Goal: Check status: Check status

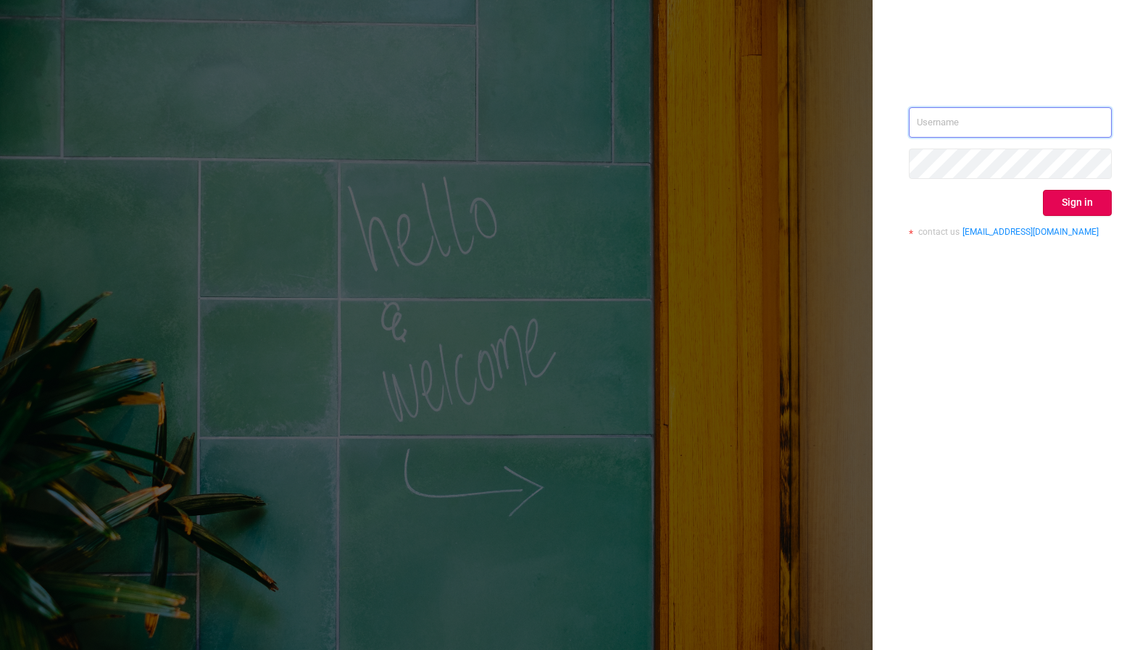
click at [978, 130] on input "text" at bounding box center [1010, 122] width 203 height 30
type input "[EMAIL_ADDRESS][DOMAIN_NAME]"
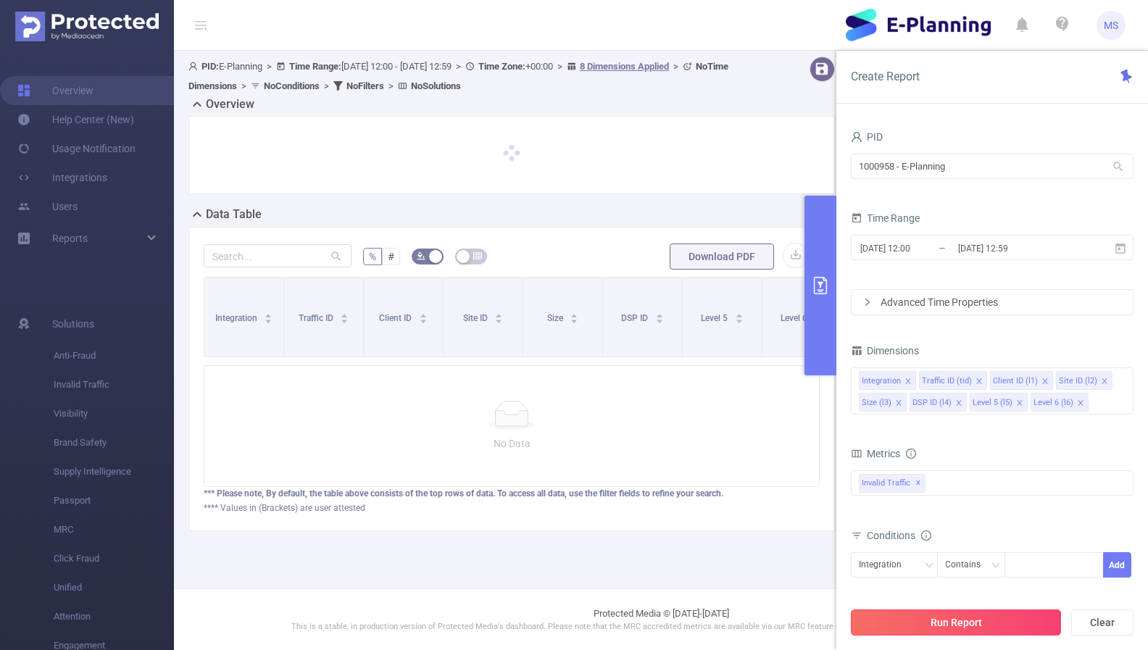
click at [999, 627] on button "Run Report" at bounding box center [956, 623] width 210 height 26
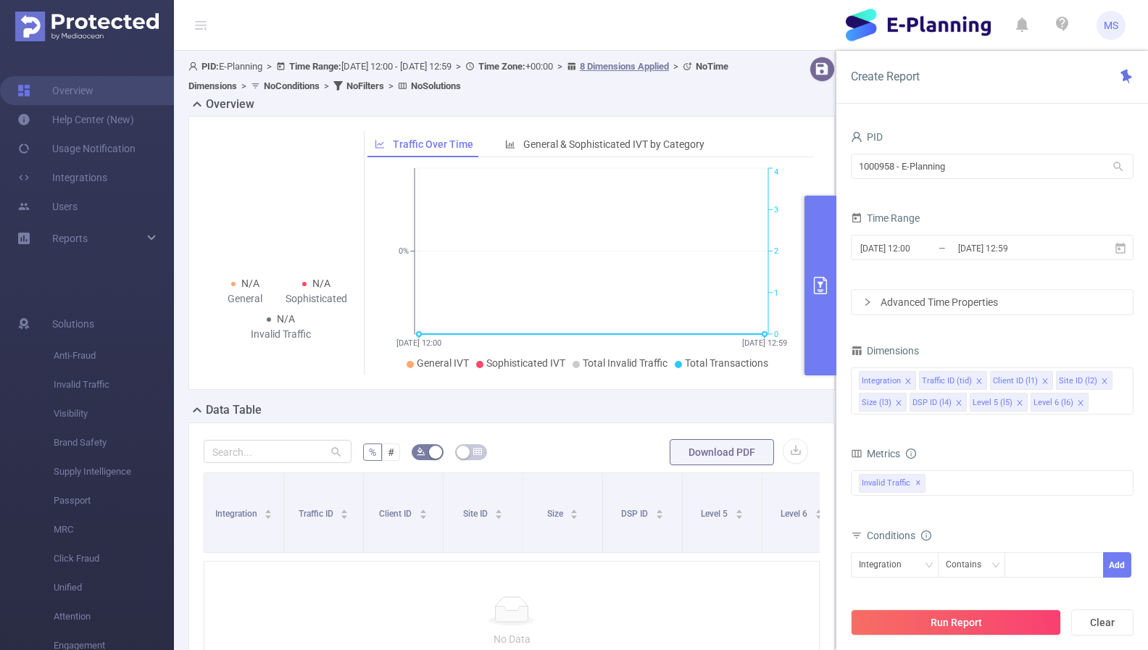
click at [748, 108] on div "Overview" at bounding box center [517, 106] width 658 height 20
click at [415, 67] on span "PID: E-Planning > Time Range: [DATE] 12:00 - [DATE] 12:59 > Time Zone: +00:00 >…" at bounding box center [458, 76] width 540 height 30
click at [829, 329] on button "primary" at bounding box center [821, 286] width 32 height 180
click at [1124, 86] on div "Create Report" at bounding box center [993, 77] width 312 height 53
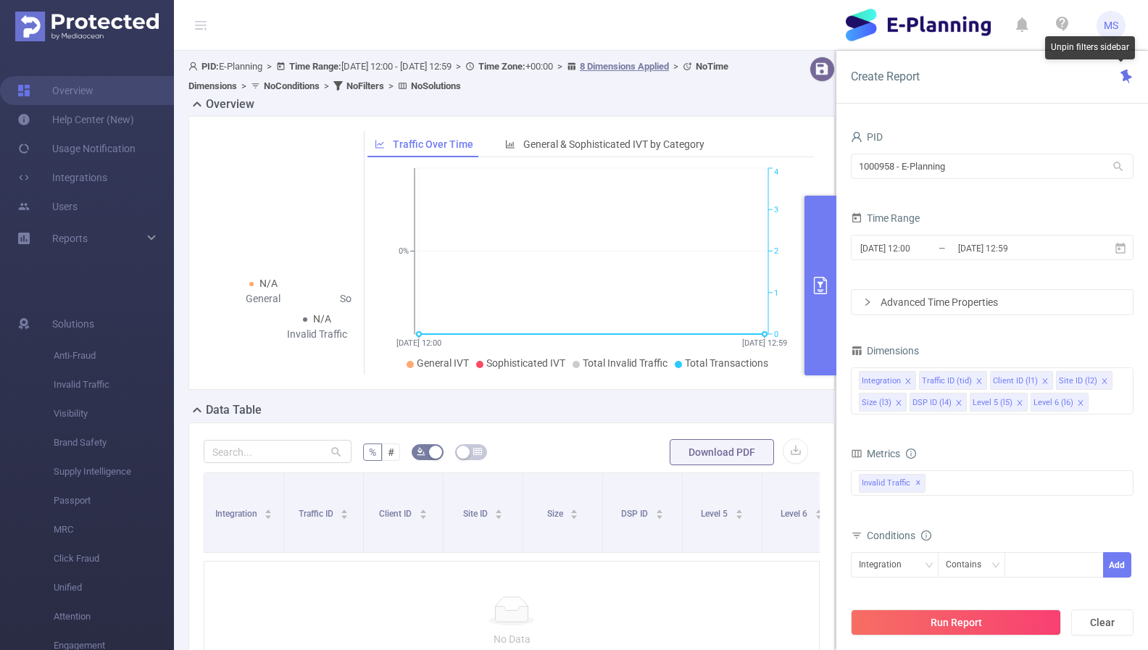
click at [1124, 80] on icon at bounding box center [1126, 77] width 11 height 14
click at [818, 267] on button "primary" at bounding box center [821, 286] width 32 height 180
click at [993, 630] on button "Run Report" at bounding box center [956, 623] width 210 height 26
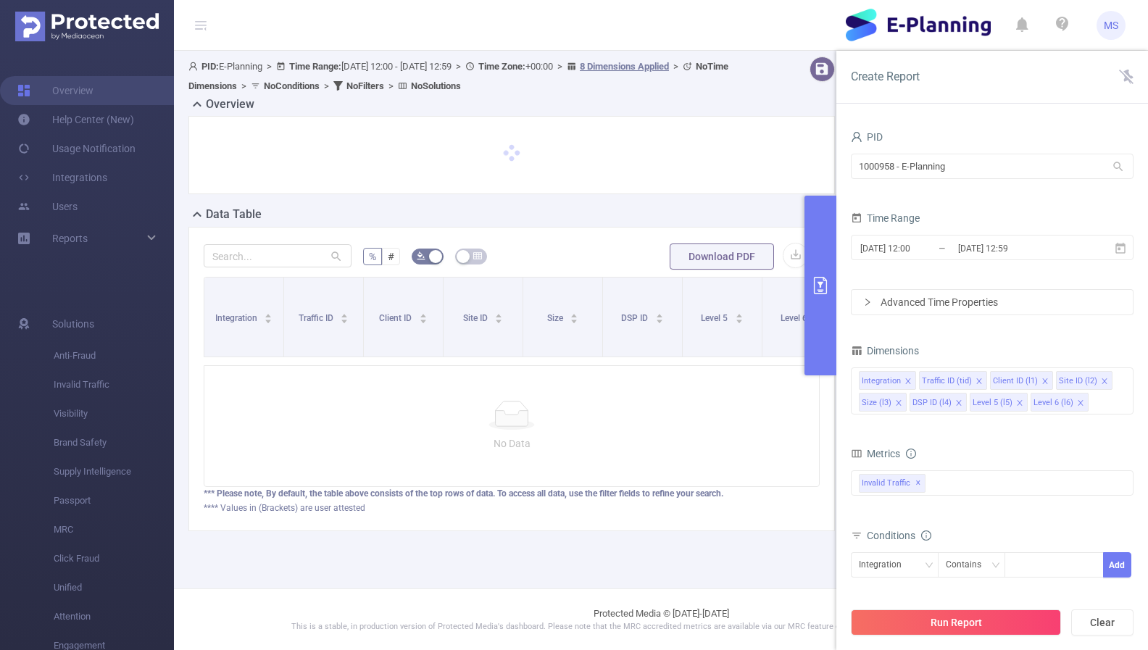
click at [414, 71] on span "PID: E-Planning > Time Range: [DATE] 12:00 - [DATE] 12:59 > Time Zone: +00:00 >…" at bounding box center [458, 76] width 540 height 30
click at [383, 62] on span "PID: E-Planning > Time Range: [DATE] 12:00 - [DATE] 12:59 > Time Zone: +00:00 >…" at bounding box center [458, 76] width 540 height 30
click at [314, 62] on b "Time Range:" at bounding box center [315, 66] width 52 height 11
click at [825, 70] on button "button" at bounding box center [822, 69] width 25 height 25
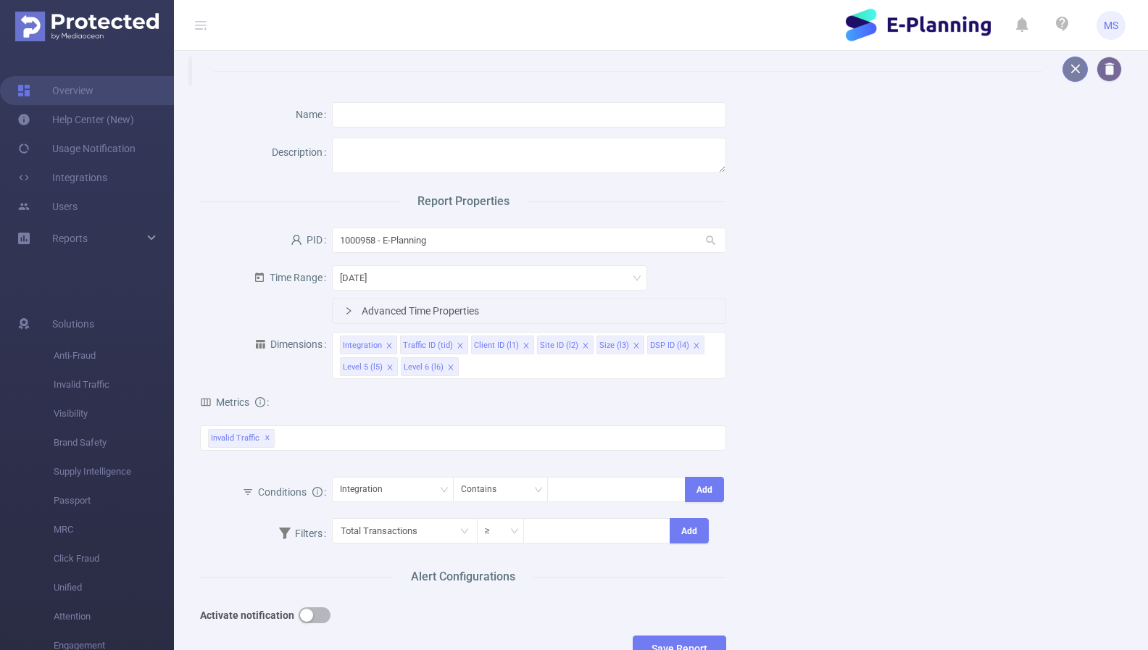
click at [1081, 77] on button "button" at bounding box center [1075, 69] width 25 height 25
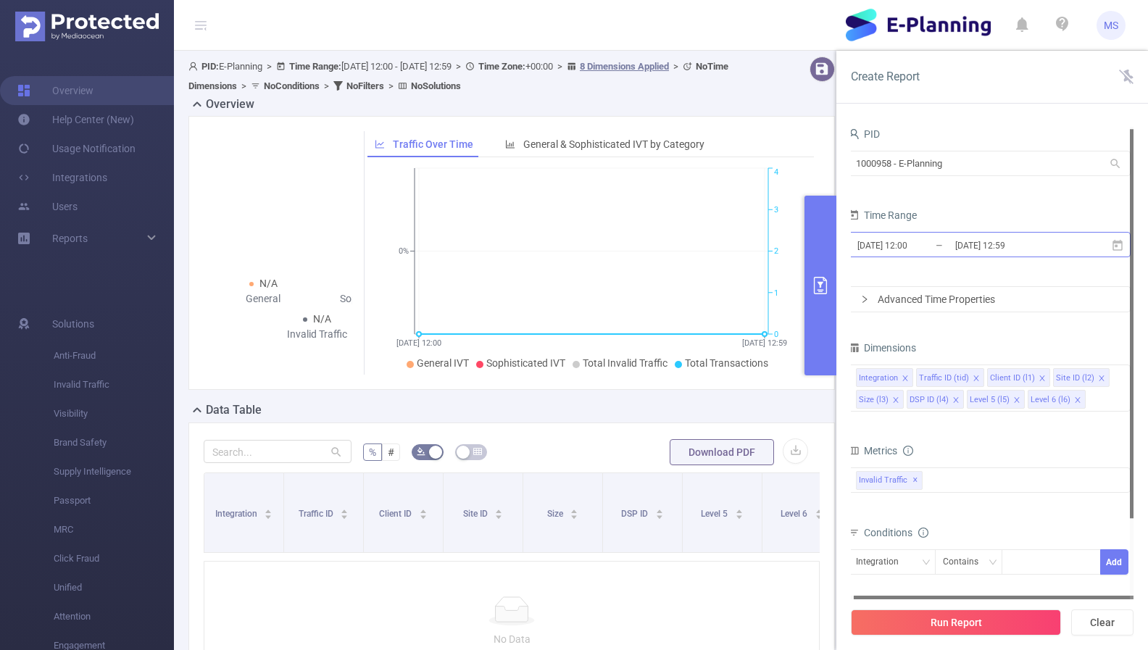
click at [876, 240] on input "[DATE] 12:00" at bounding box center [914, 246] width 117 height 20
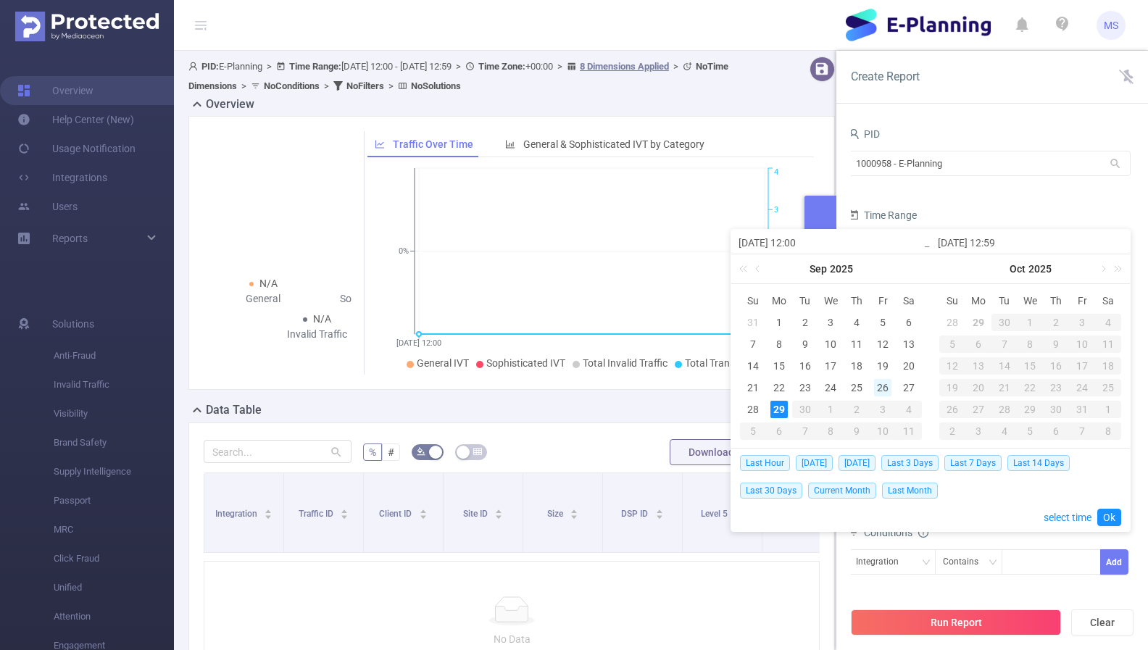
click at [884, 391] on div "26" at bounding box center [882, 387] width 17 height 17
click at [984, 625] on button "Run Report" at bounding box center [956, 623] width 210 height 26
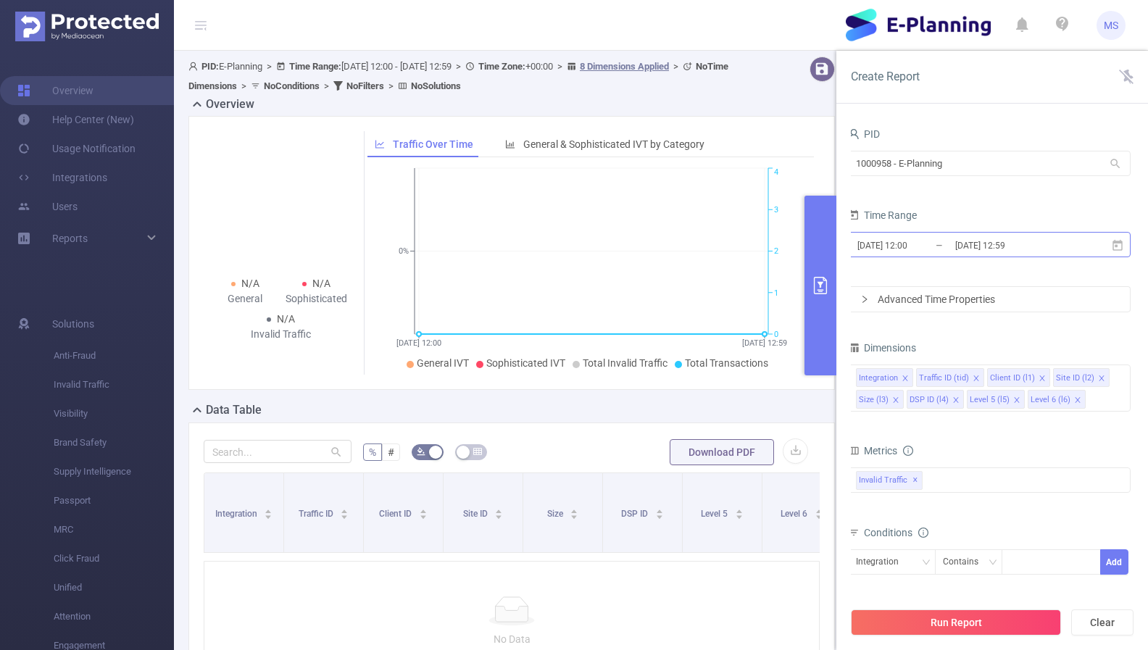
click at [900, 246] on input "[DATE] 12:00" at bounding box center [914, 246] width 117 height 20
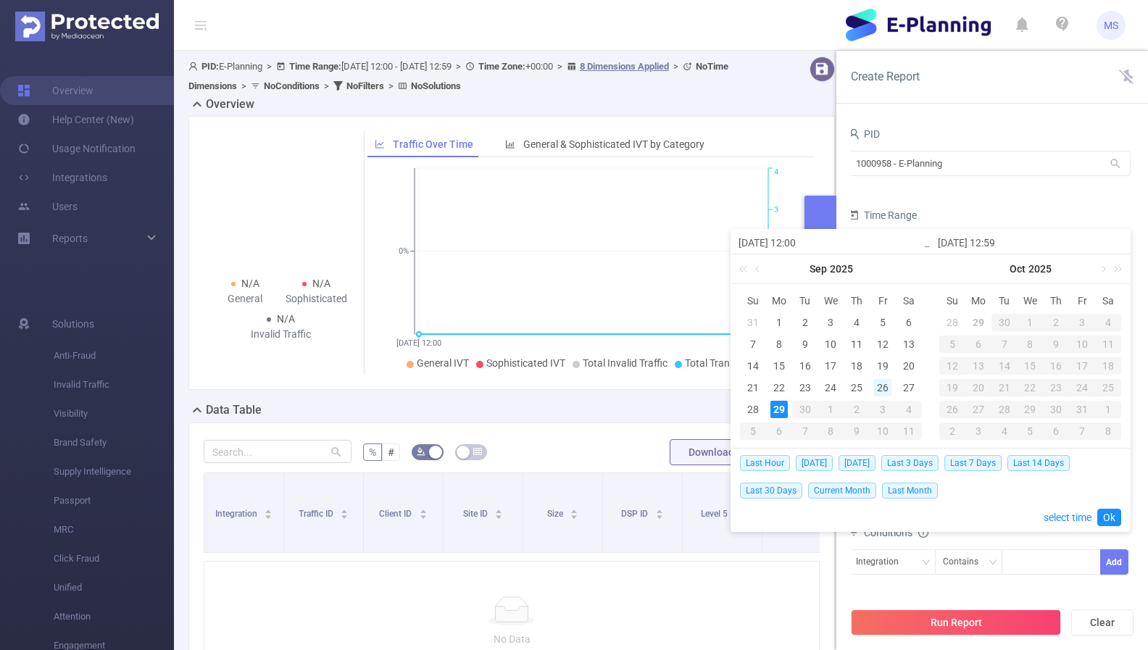
click at [889, 392] on div "26" at bounding box center [882, 387] width 17 height 17
click at [781, 411] on div "29" at bounding box center [779, 409] width 17 height 17
type input "[DATE] 12:00"
click at [979, 609] on div "Run Report Clear" at bounding box center [993, 622] width 312 height 55
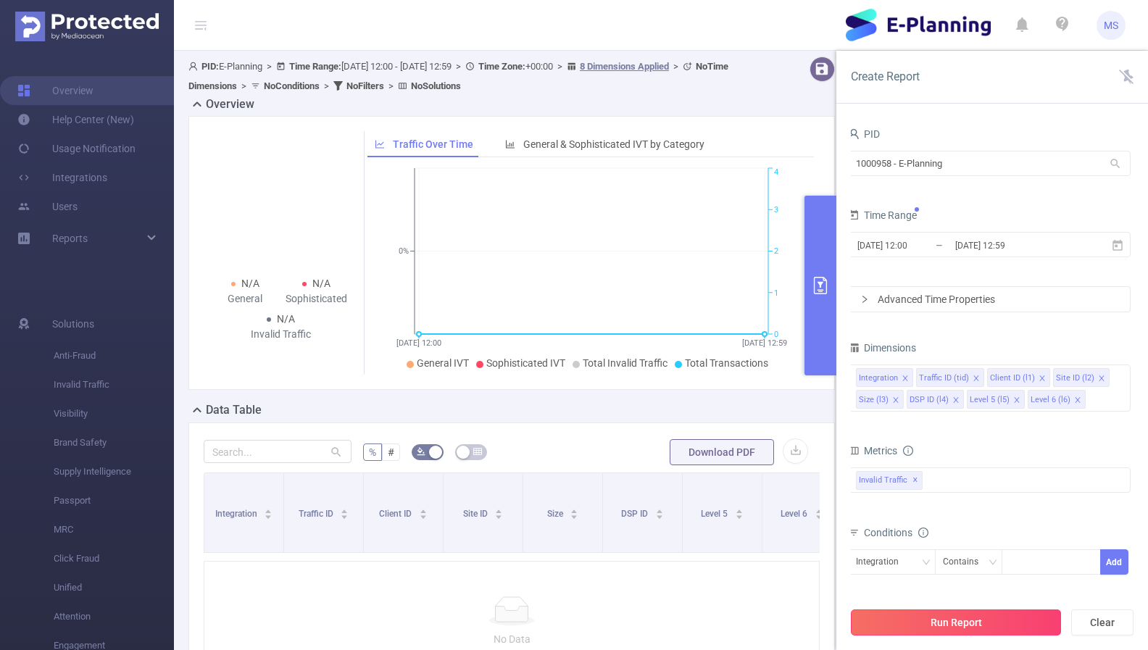
click at [979, 611] on button "Run Report" at bounding box center [956, 623] width 210 height 26
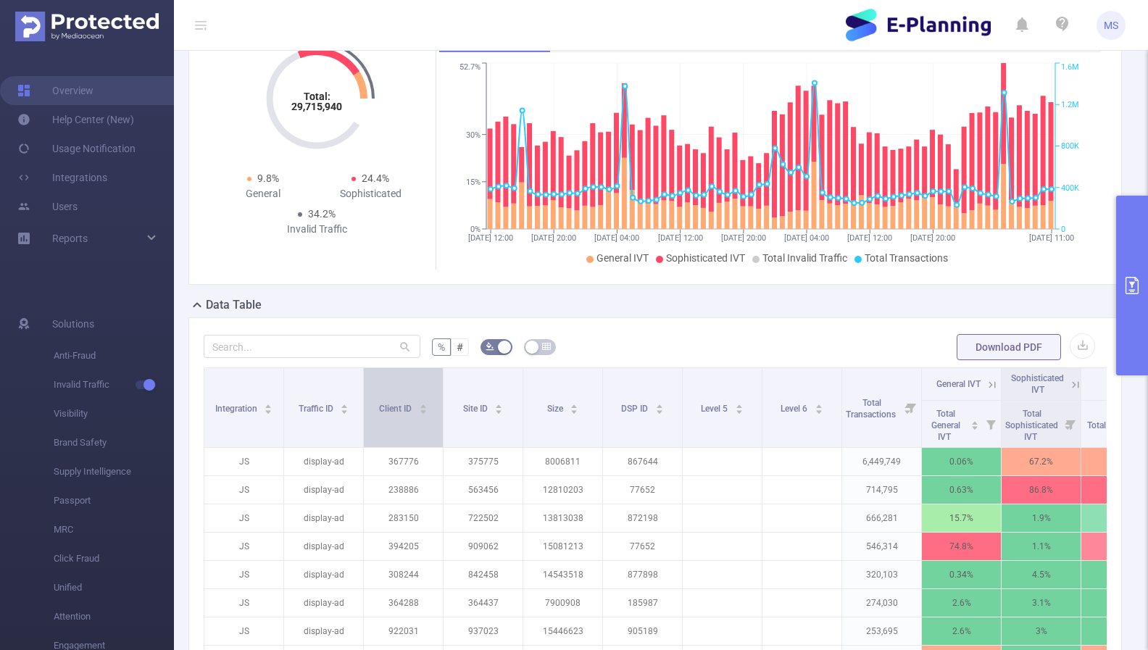
scroll to position [50, 0]
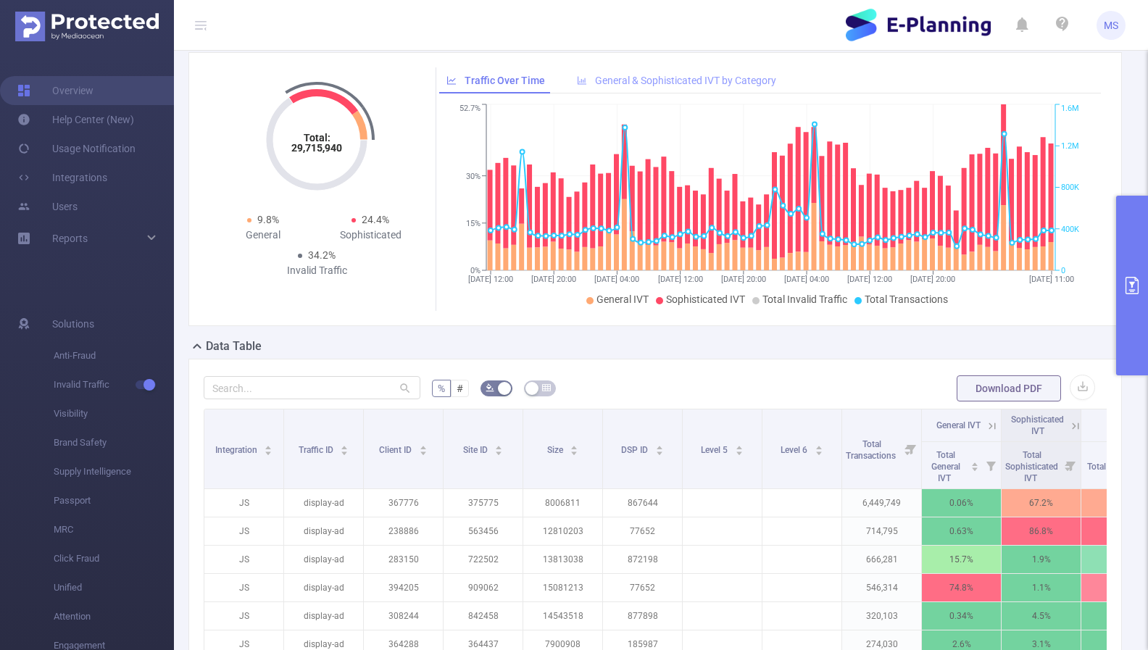
click at [621, 86] on span "General & Sophisticated IVT by Category" at bounding box center [685, 81] width 181 height 12
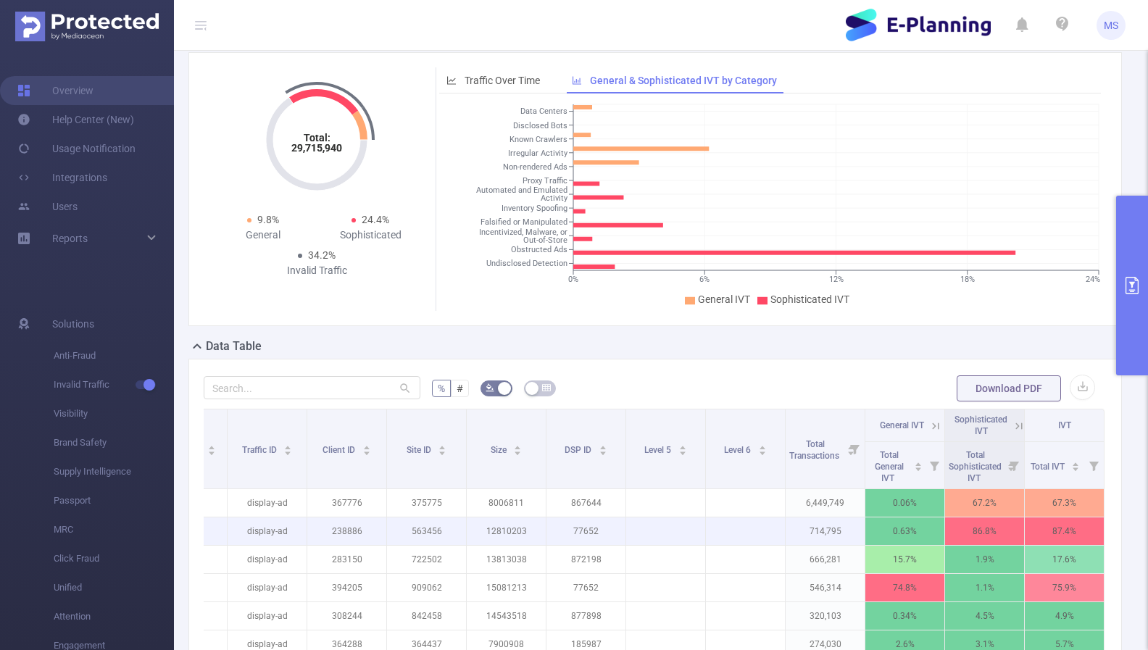
scroll to position [0, 0]
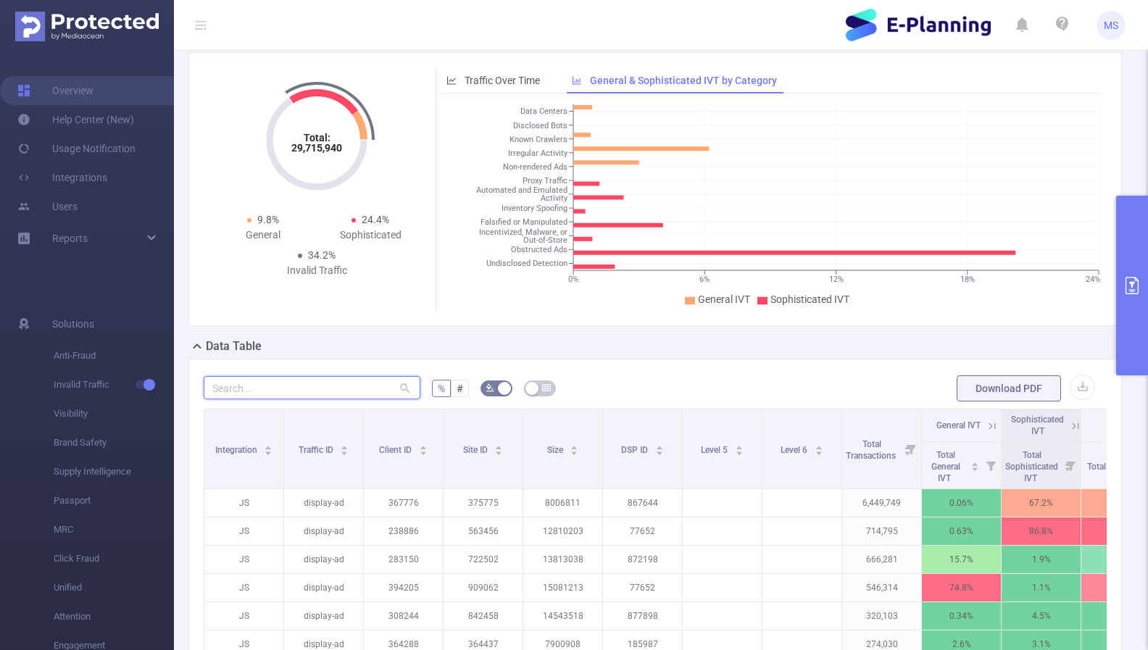
click at [381, 399] on input "text" at bounding box center [312, 387] width 217 height 23
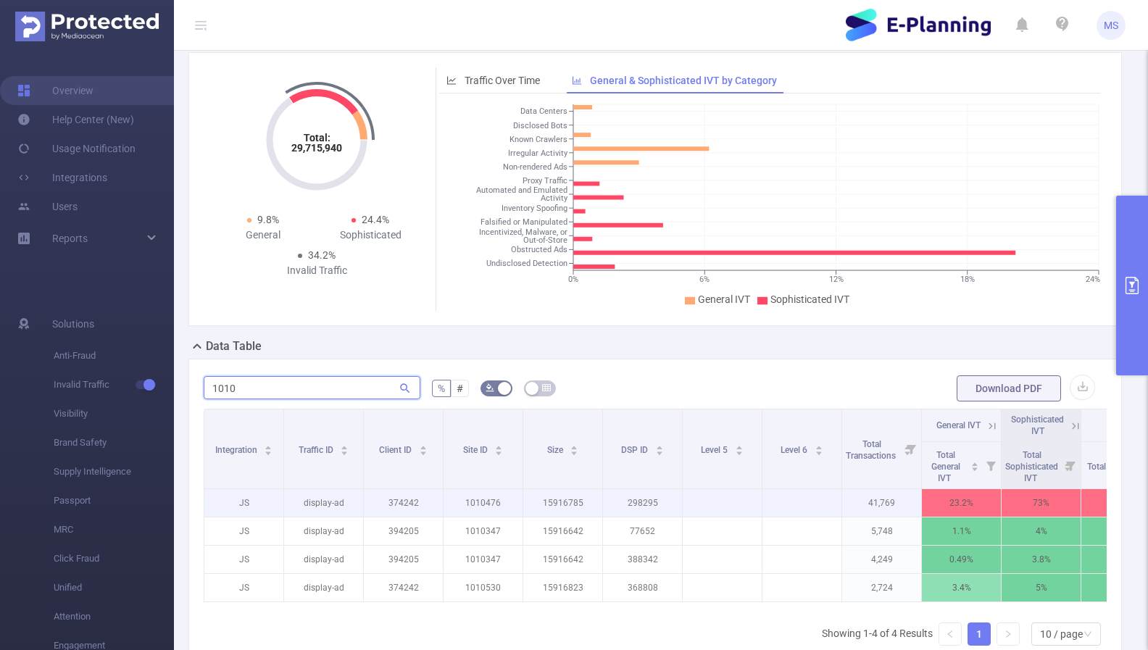
scroll to position [0, 57]
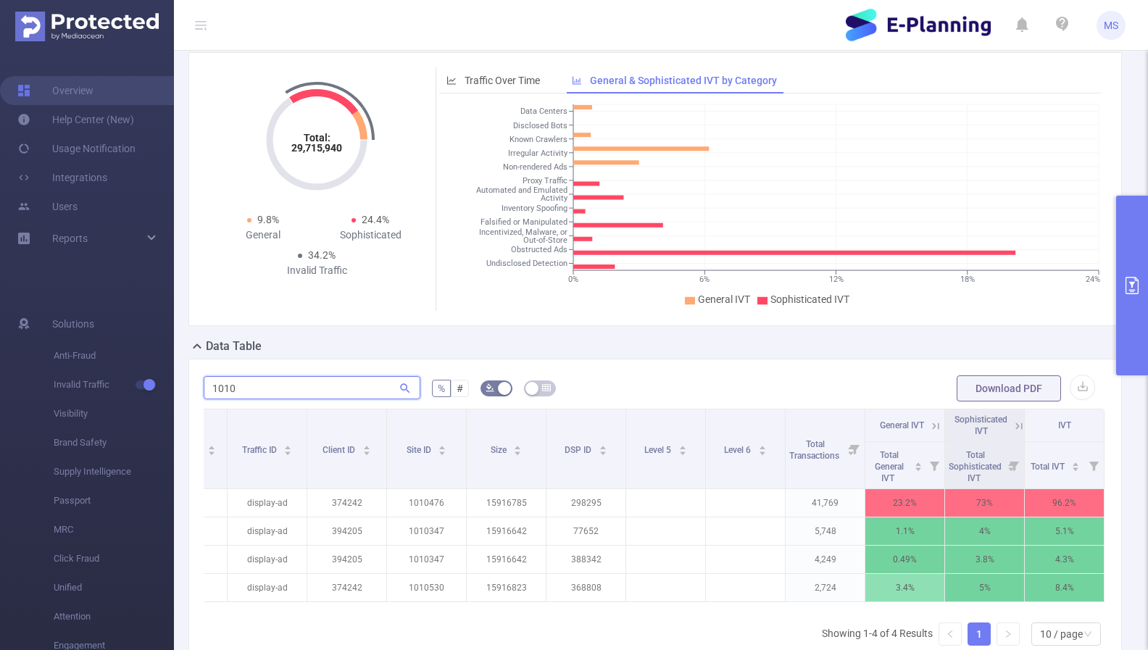
type input "1010"
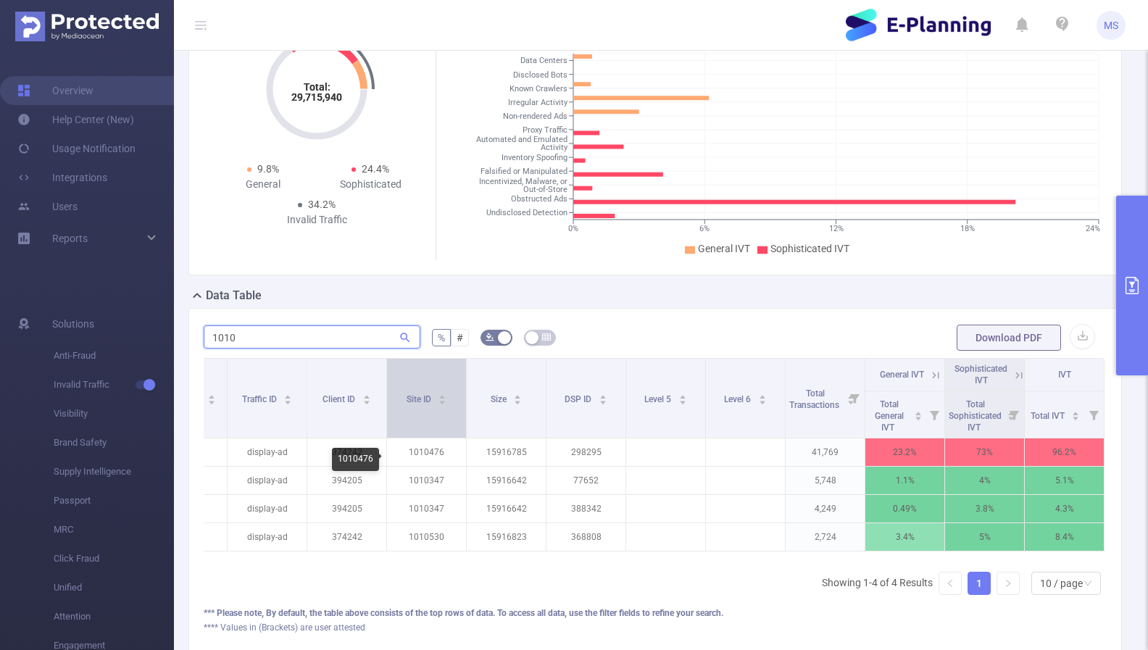
scroll to position [100, 0]
